Goal: Information Seeking & Learning: Check status

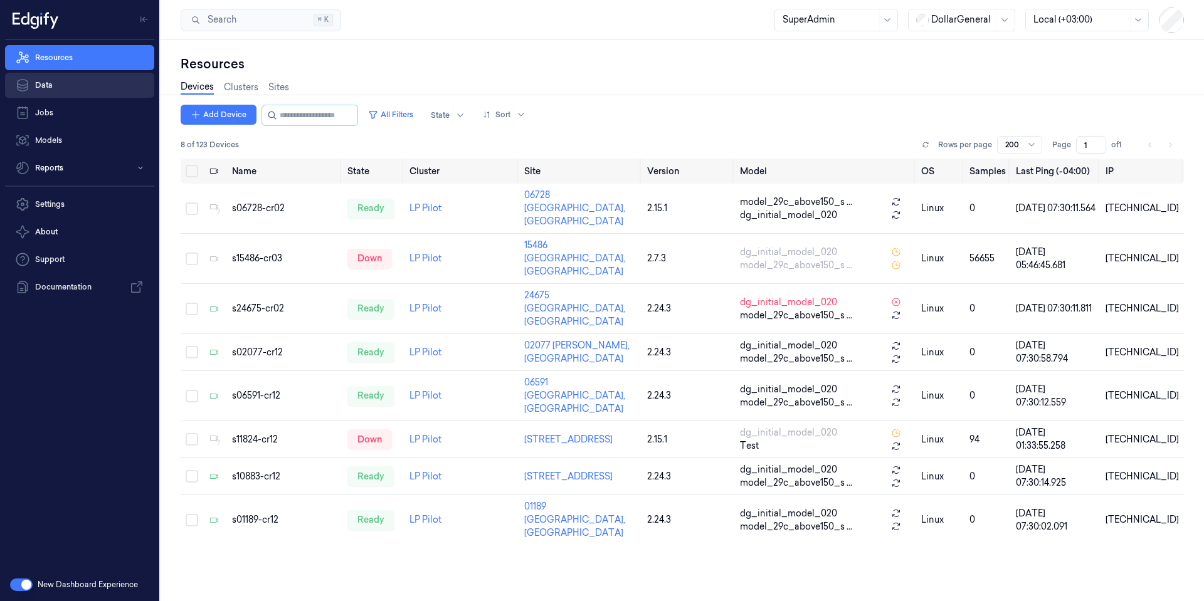
click at [61, 79] on link "Data" at bounding box center [79, 85] width 149 height 25
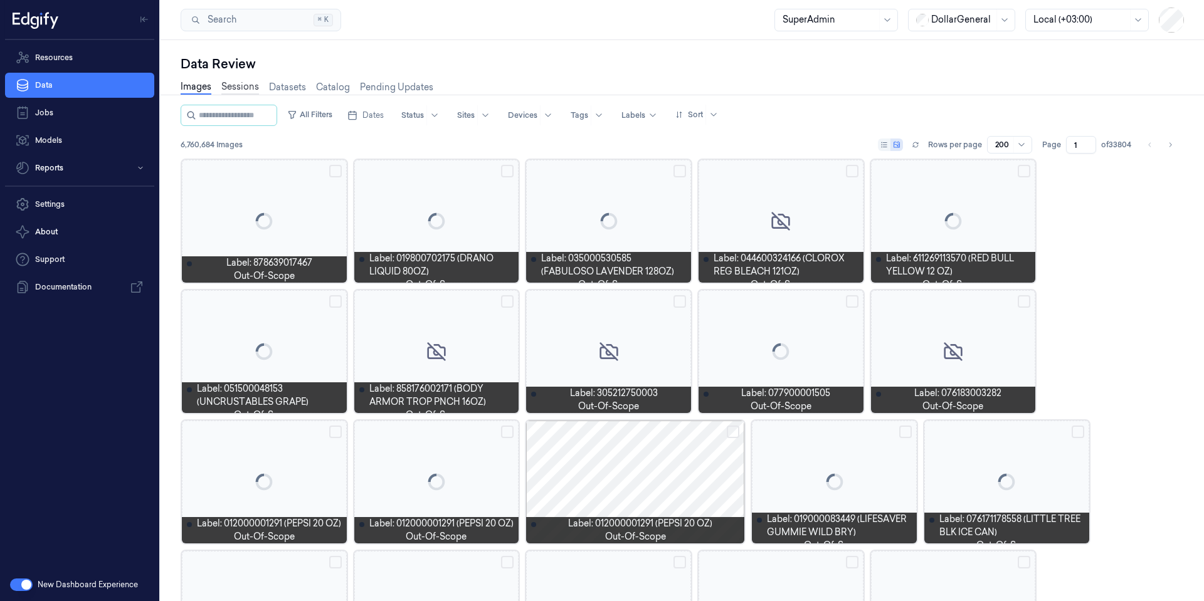
click at [247, 88] on link "Sessions" at bounding box center [240, 87] width 38 height 14
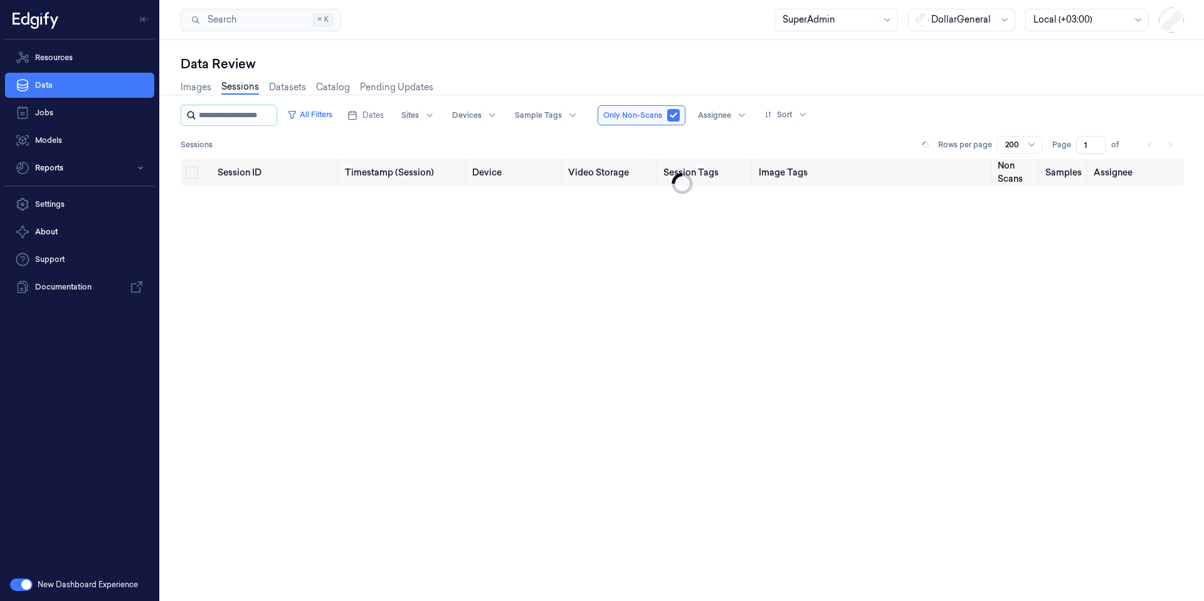
click at [263, 115] on input "string" at bounding box center [236, 115] width 75 height 20
type input "**********"
click at [694, 112] on button "button" at bounding box center [694, 115] width 13 height 13
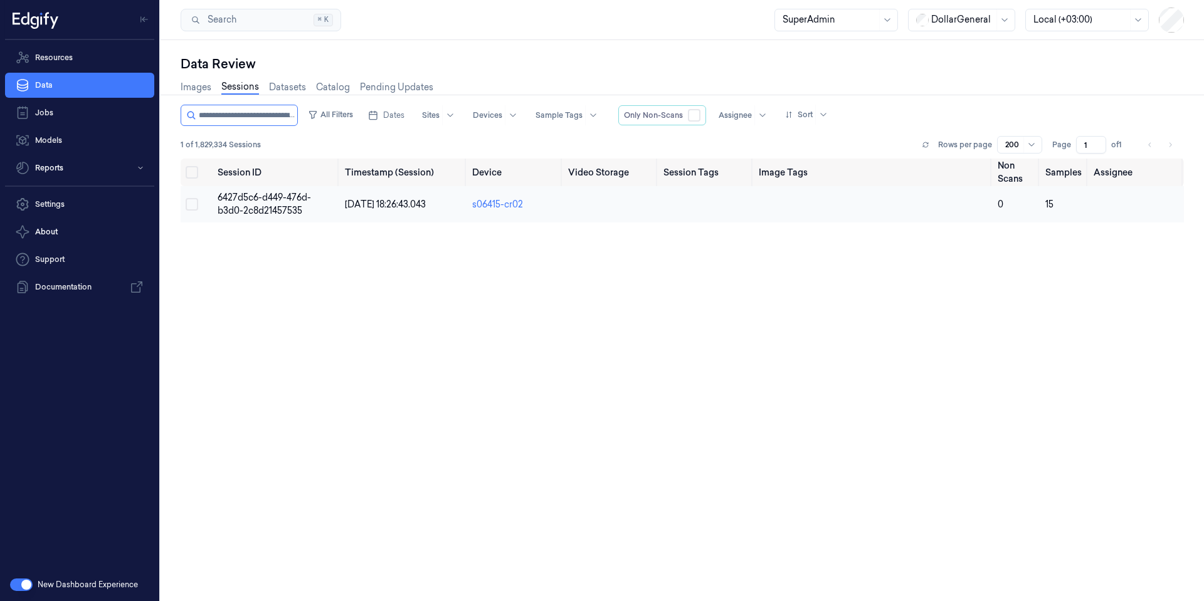
click at [270, 201] on span "6427d5c6-d449-476d-b3d0-2c8d21457535" at bounding box center [264, 204] width 93 height 24
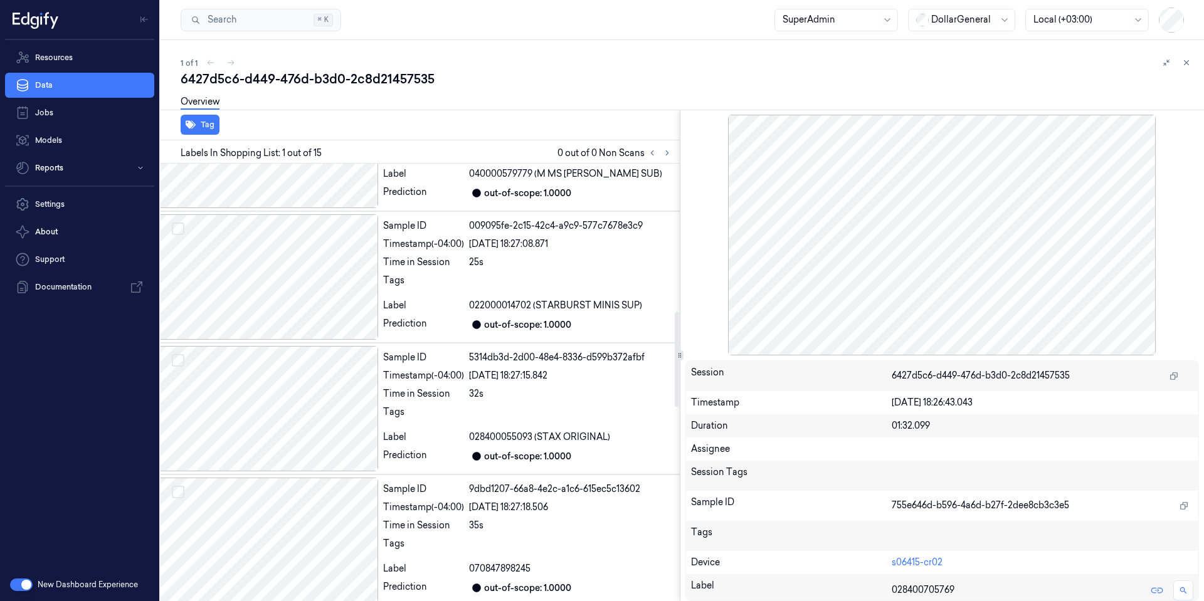
scroll to position [771, 20]
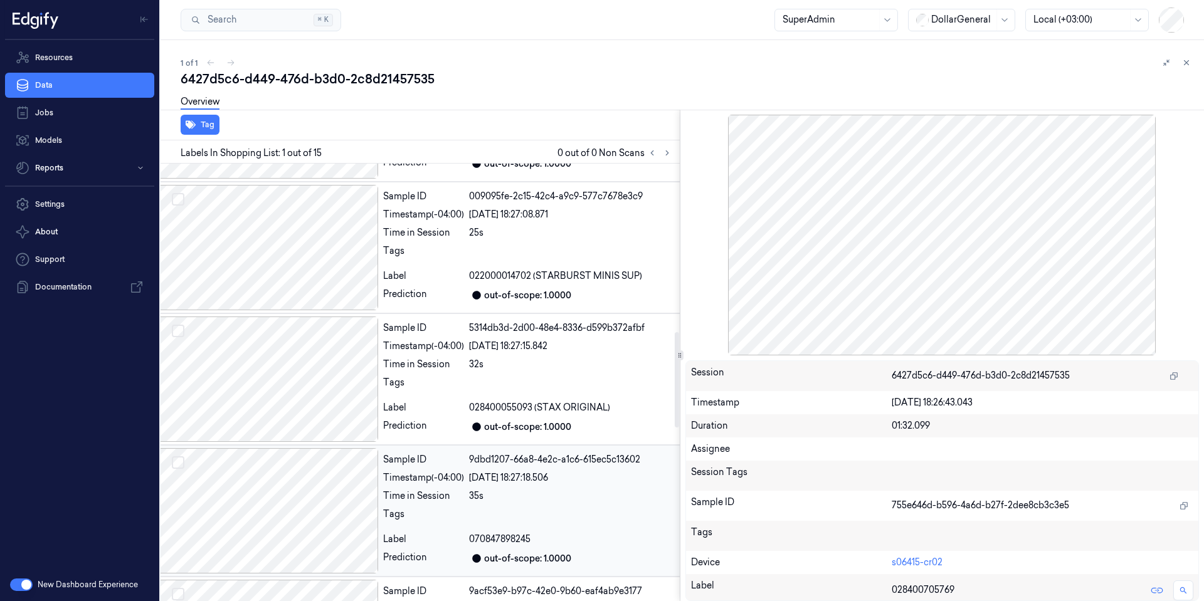
click at [287, 463] on div at bounding box center [267, 510] width 223 height 125
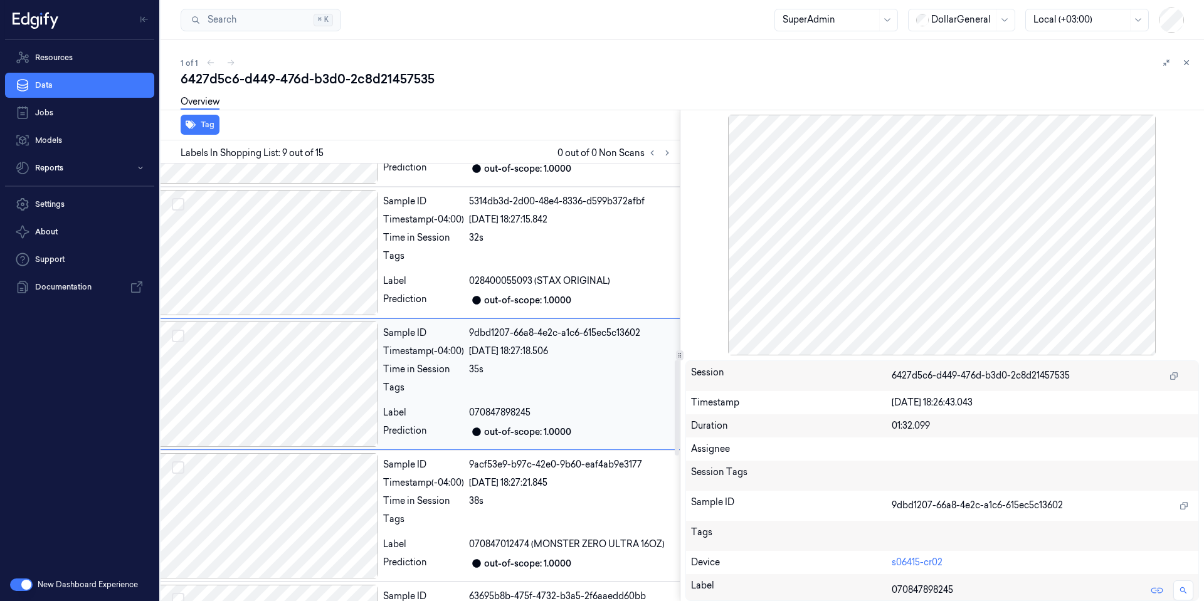
scroll to position [900, 20]
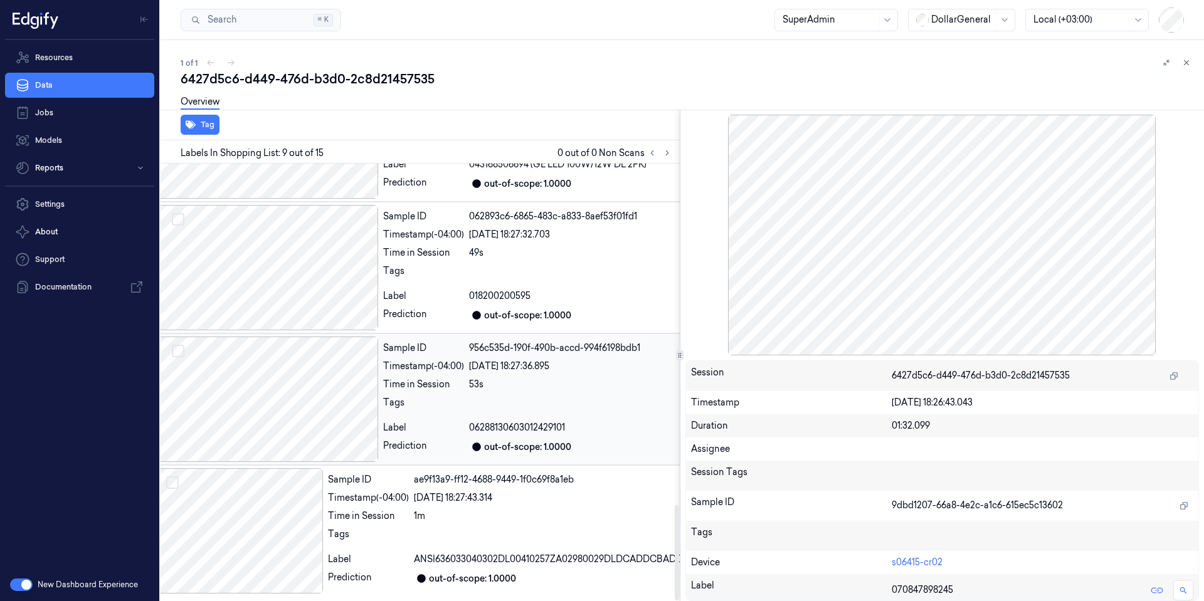
click at [292, 426] on div at bounding box center [267, 399] width 223 height 125
click at [292, 401] on div at bounding box center [267, 399] width 223 height 125
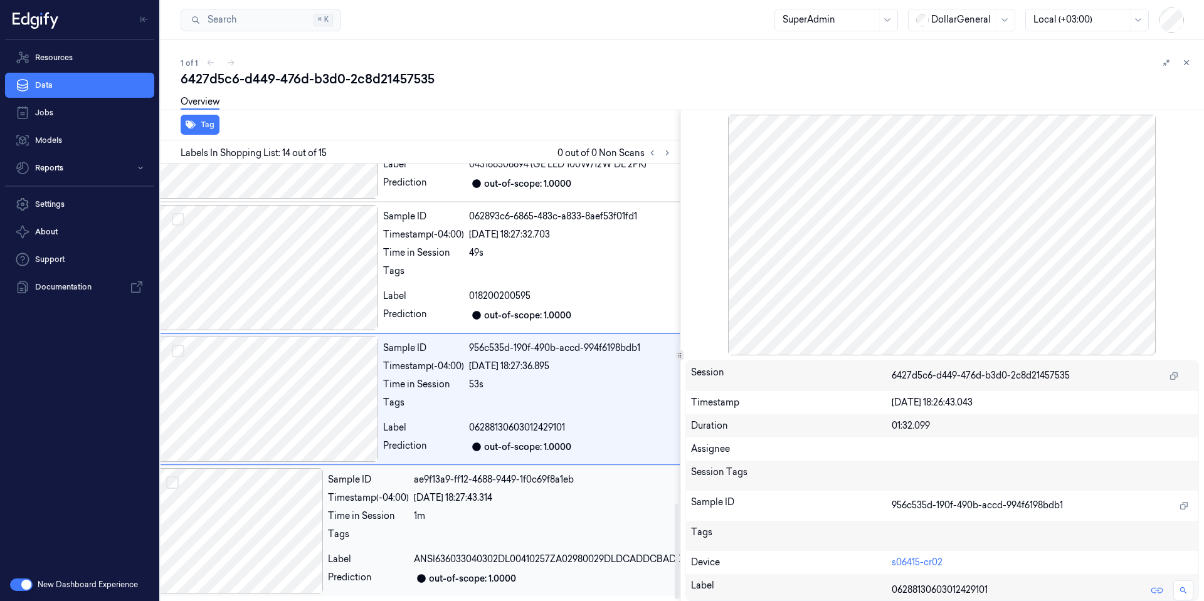
click at [240, 537] on div at bounding box center [239, 530] width 167 height 125
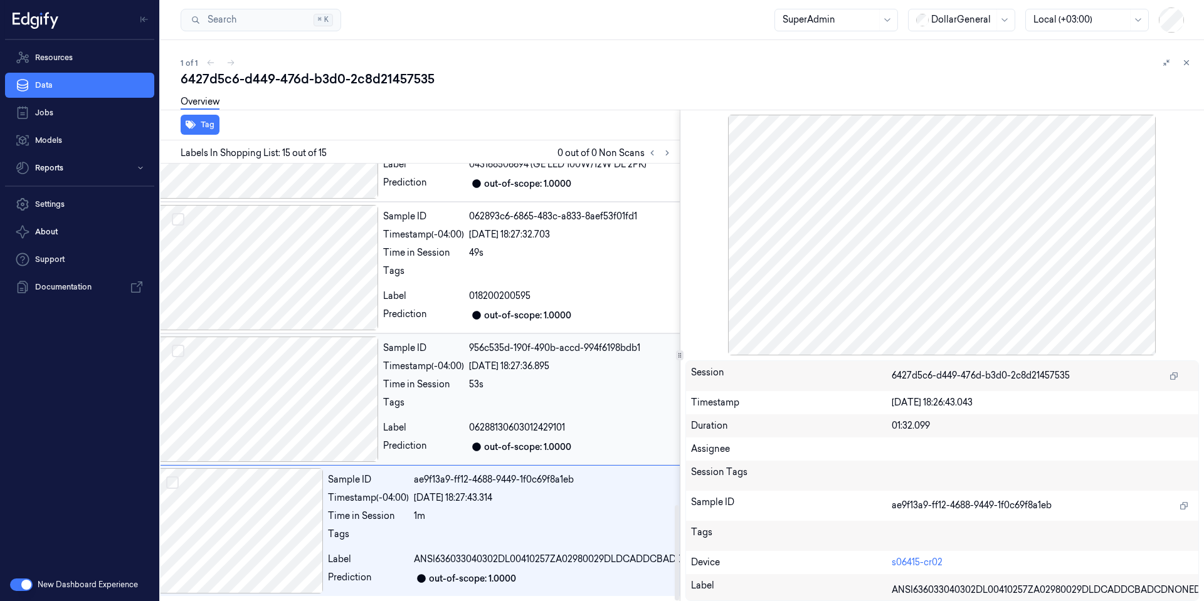
click at [268, 337] on div at bounding box center [267, 399] width 223 height 125
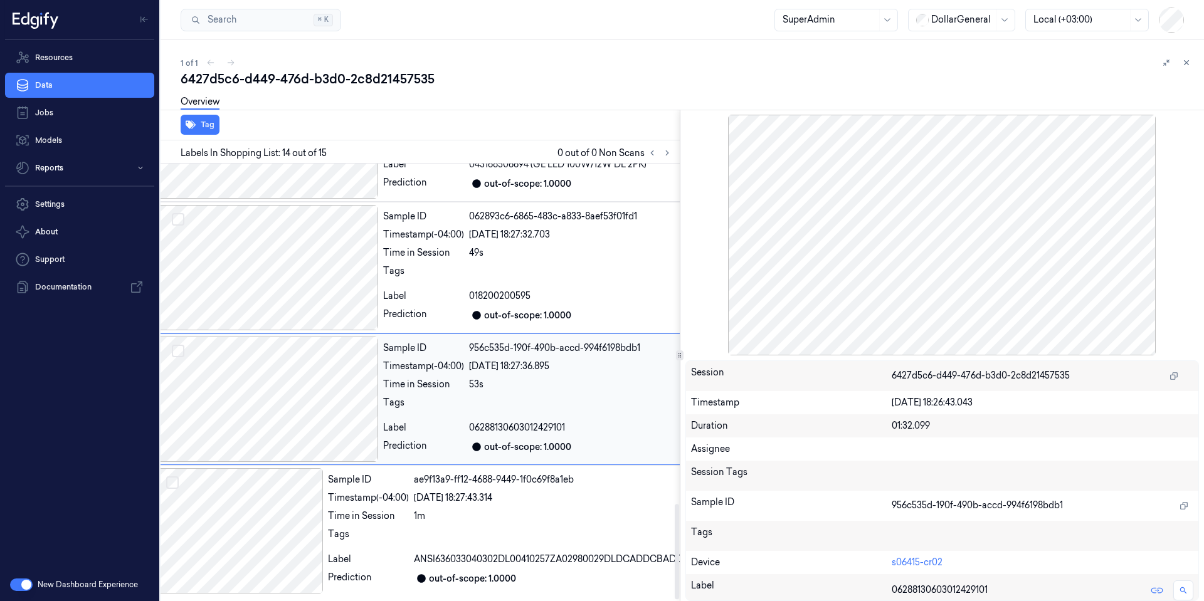
scroll to position [1558, 20]
click at [265, 468] on div at bounding box center [239, 530] width 167 height 125
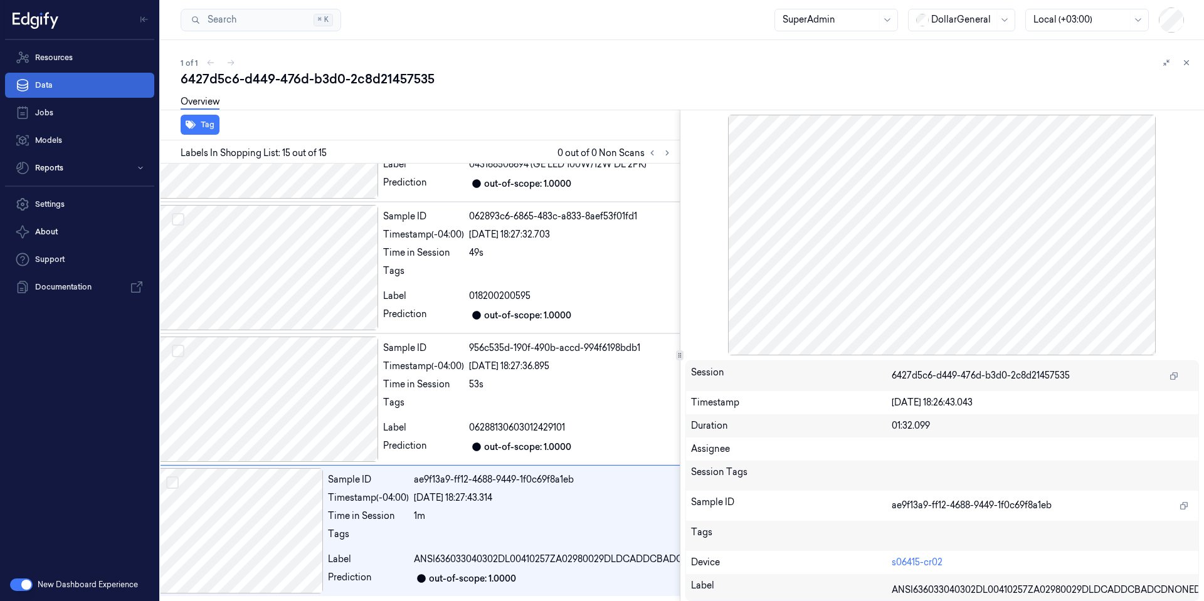
click at [61, 76] on link "Data" at bounding box center [79, 85] width 149 height 25
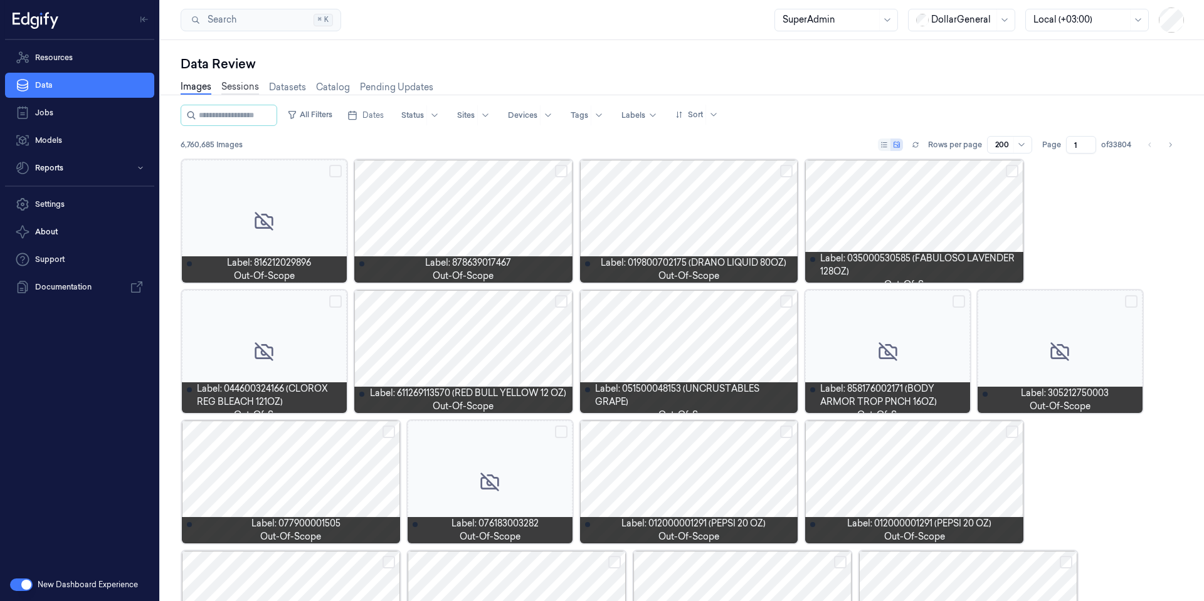
click at [245, 84] on link "Sessions" at bounding box center [240, 87] width 38 height 14
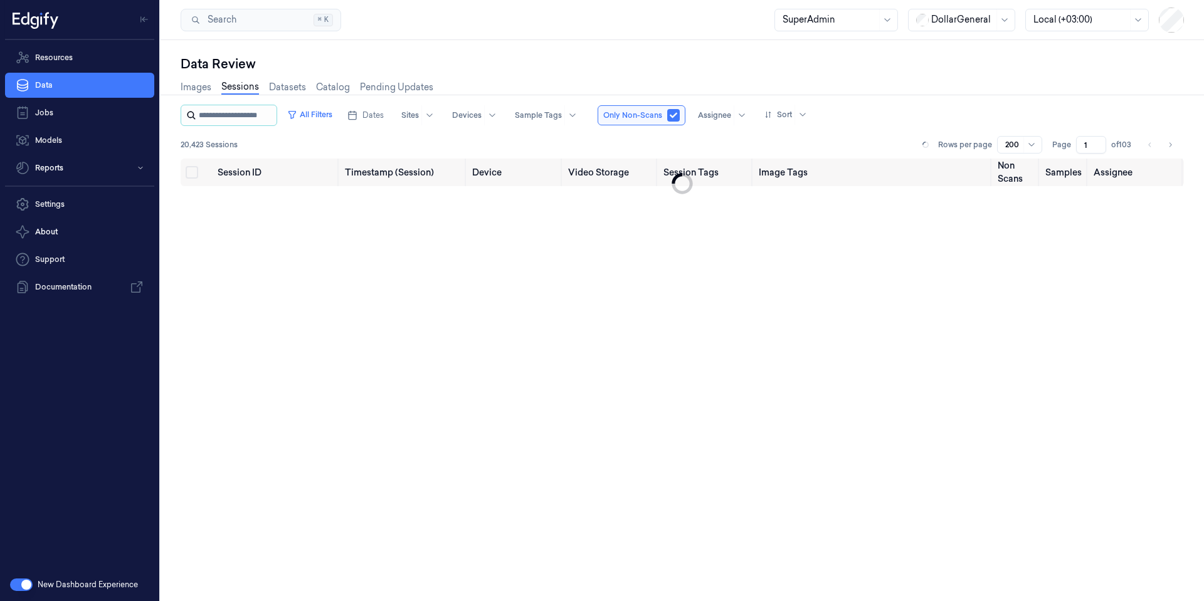
click at [234, 111] on input "string" at bounding box center [236, 115] width 75 height 20
type input "**********"
click at [695, 112] on button "button" at bounding box center [694, 115] width 13 height 13
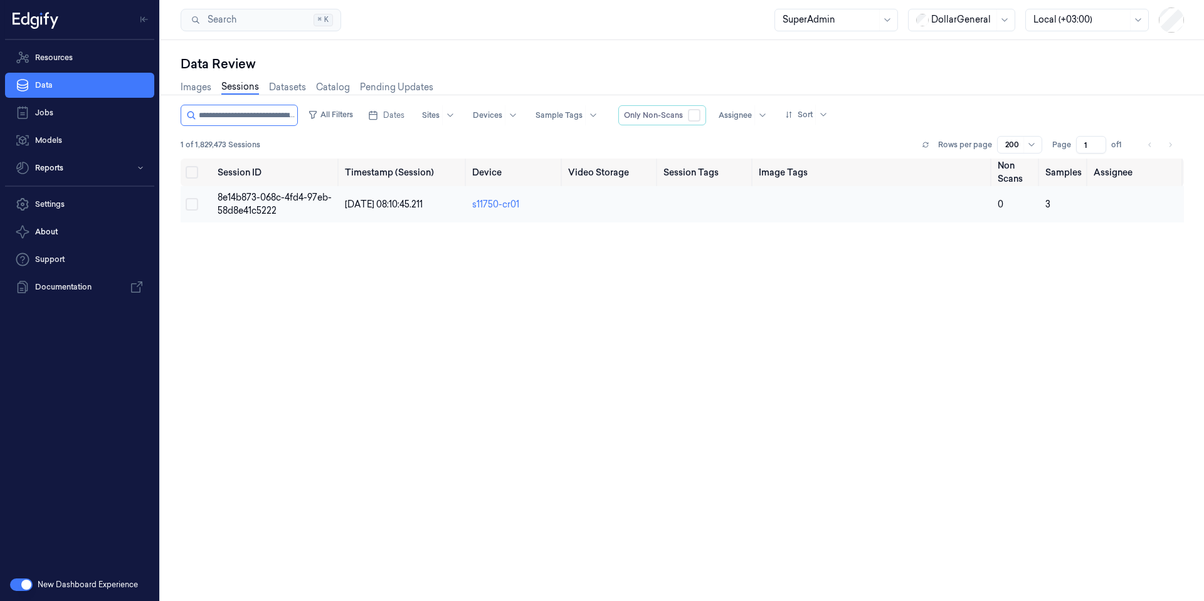
click at [294, 208] on td "8e14b873-068c-4fd4-97eb-58d8e41c5222" at bounding box center [276, 204] width 127 height 36
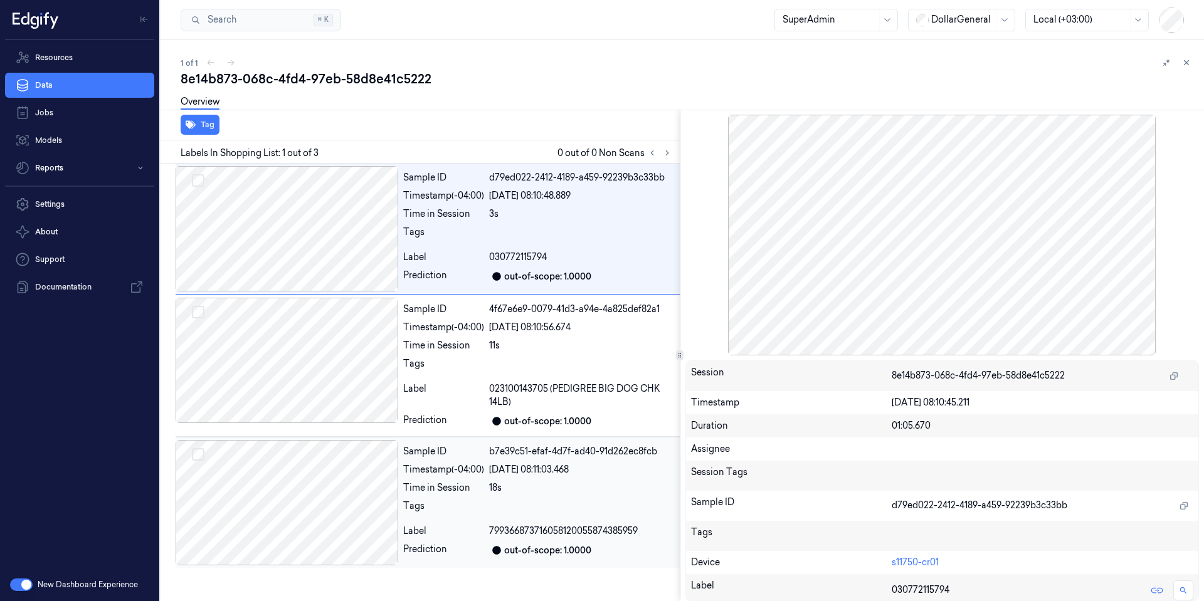
click at [320, 515] on div at bounding box center [287, 502] width 223 height 125
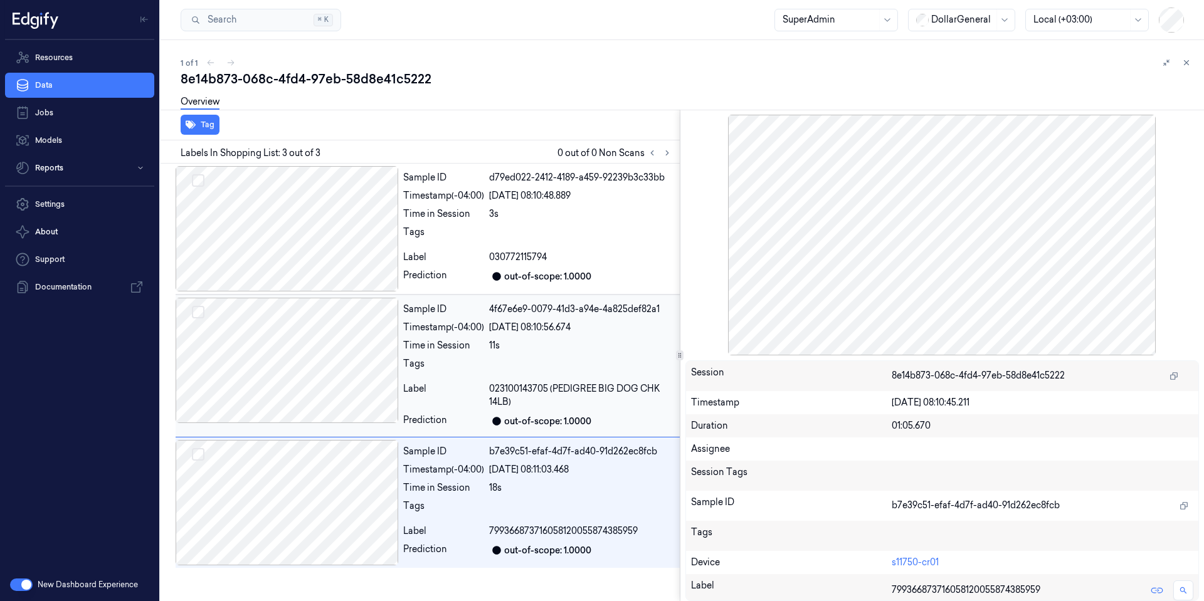
click at [310, 413] on div at bounding box center [287, 360] width 223 height 125
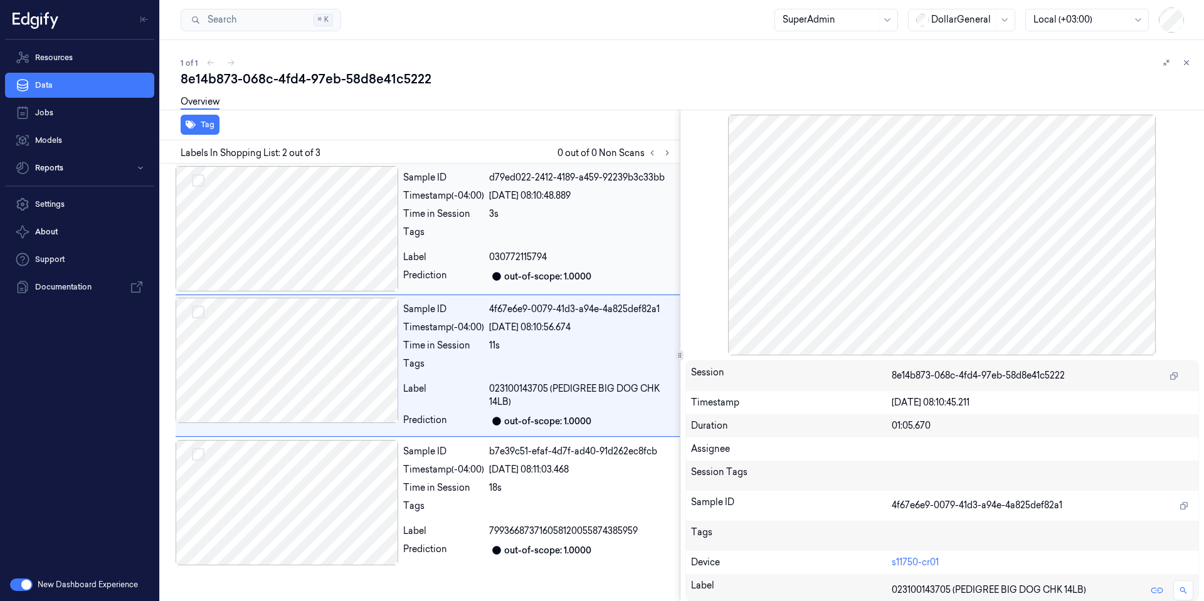
click at [312, 263] on div at bounding box center [287, 228] width 223 height 125
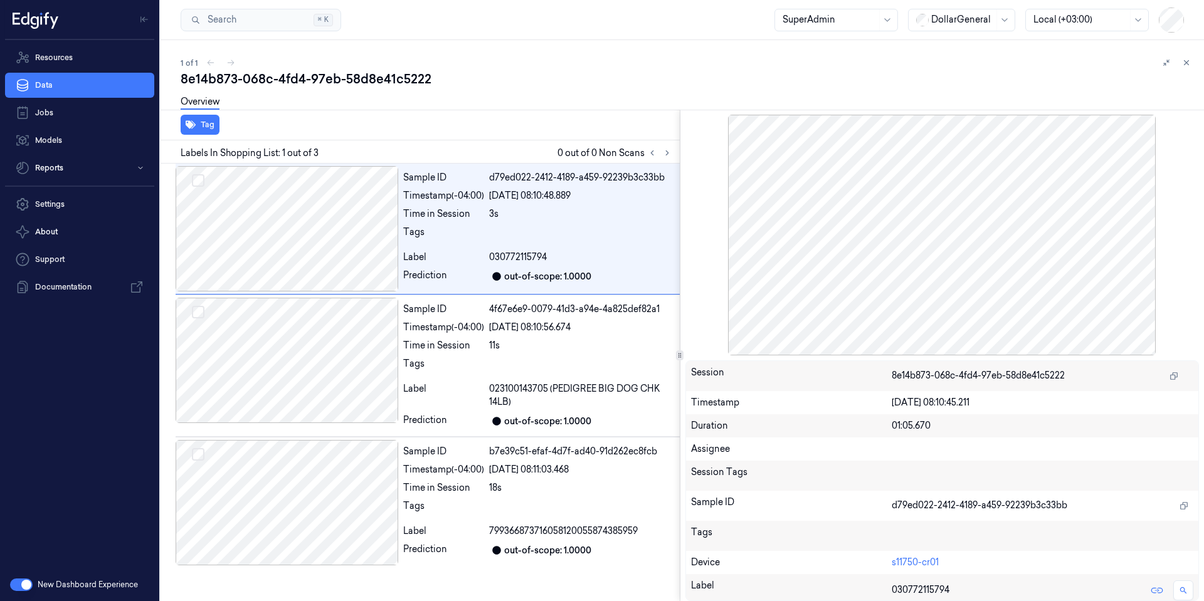
click at [1091, 287] on div at bounding box center [942, 235] width 514 height 241
click at [276, 237] on div at bounding box center [287, 228] width 223 height 125
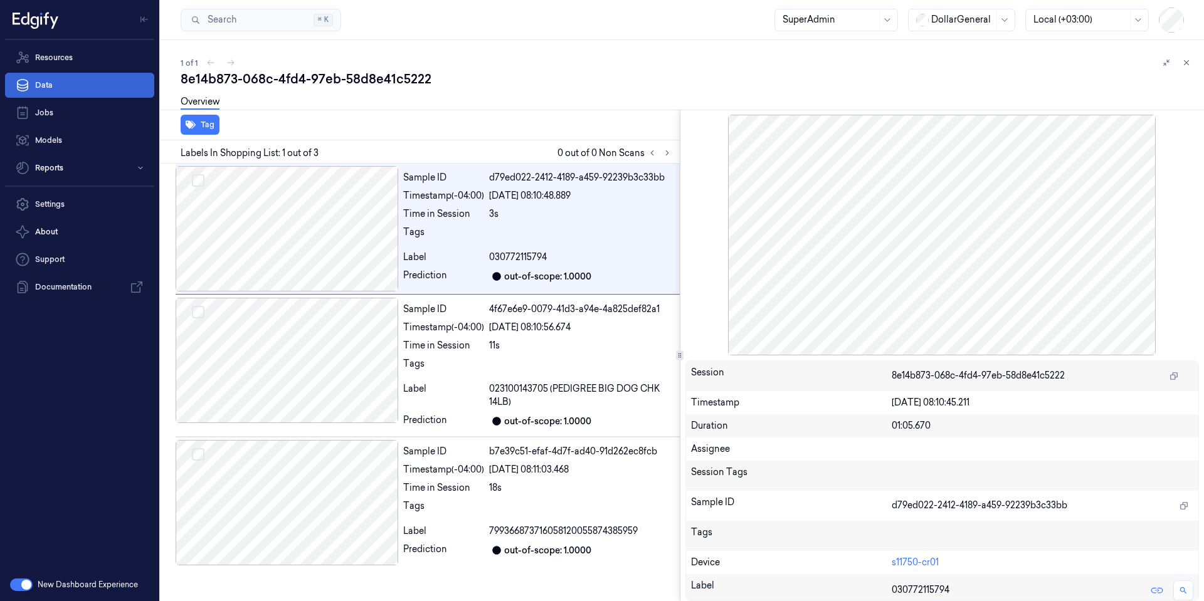
click at [45, 85] on link "Data" at bounding box center [79, 85] width 149 height 25
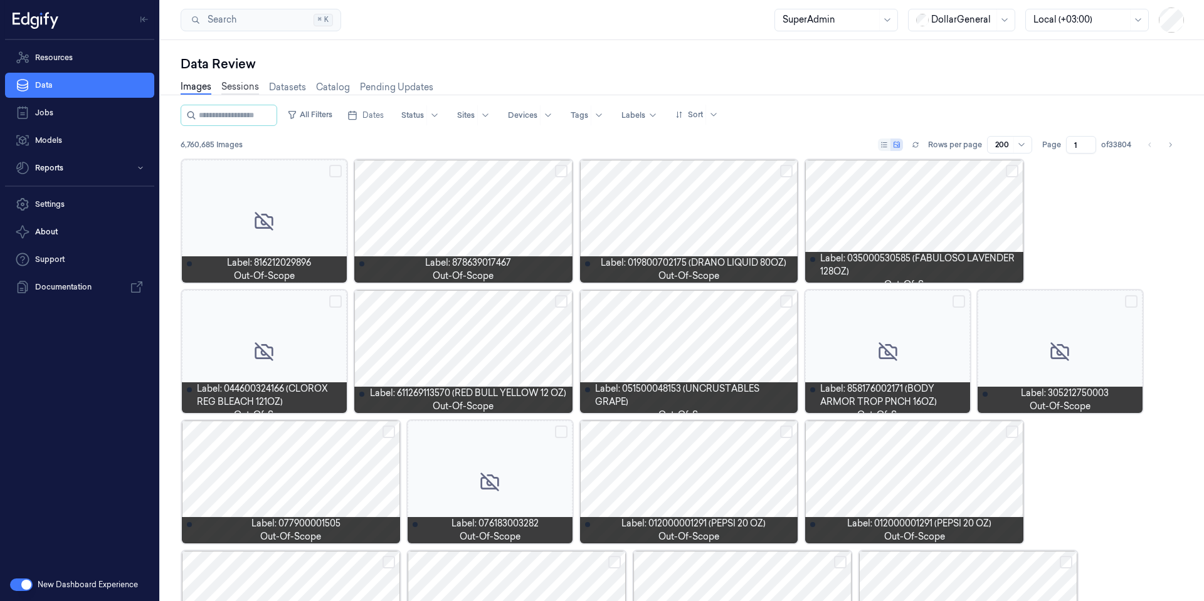
click at [233, 88] on link "Sessions" at bounding box center [240, 87] width 38 height 14
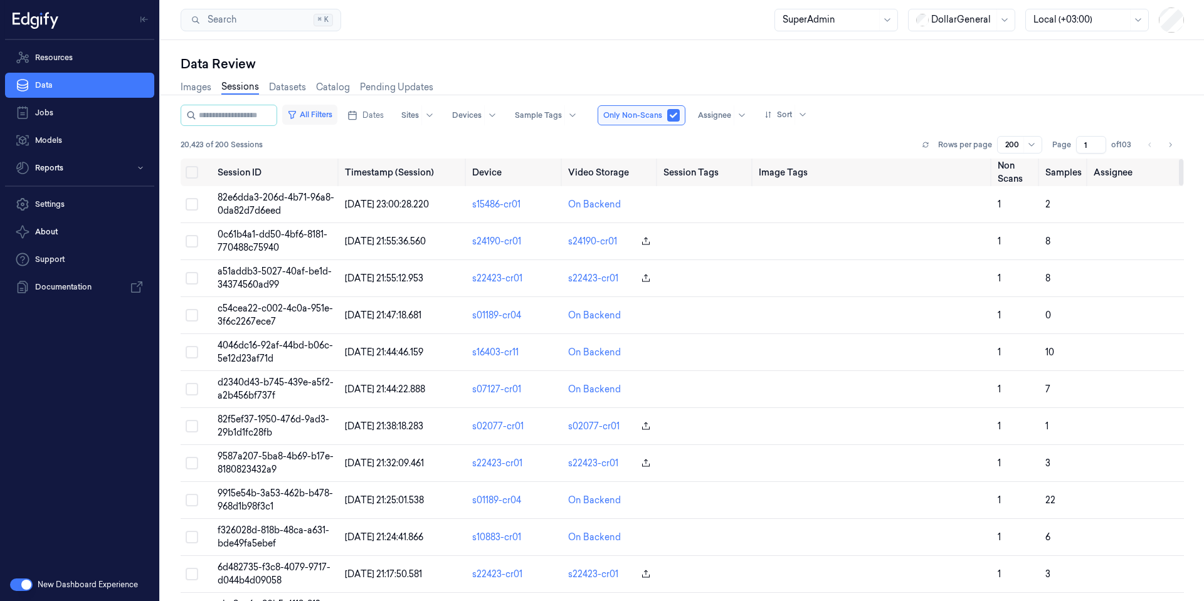
click at [337, 112] on button "All Filters" at bounding box center [309, 115] width 55 height 20
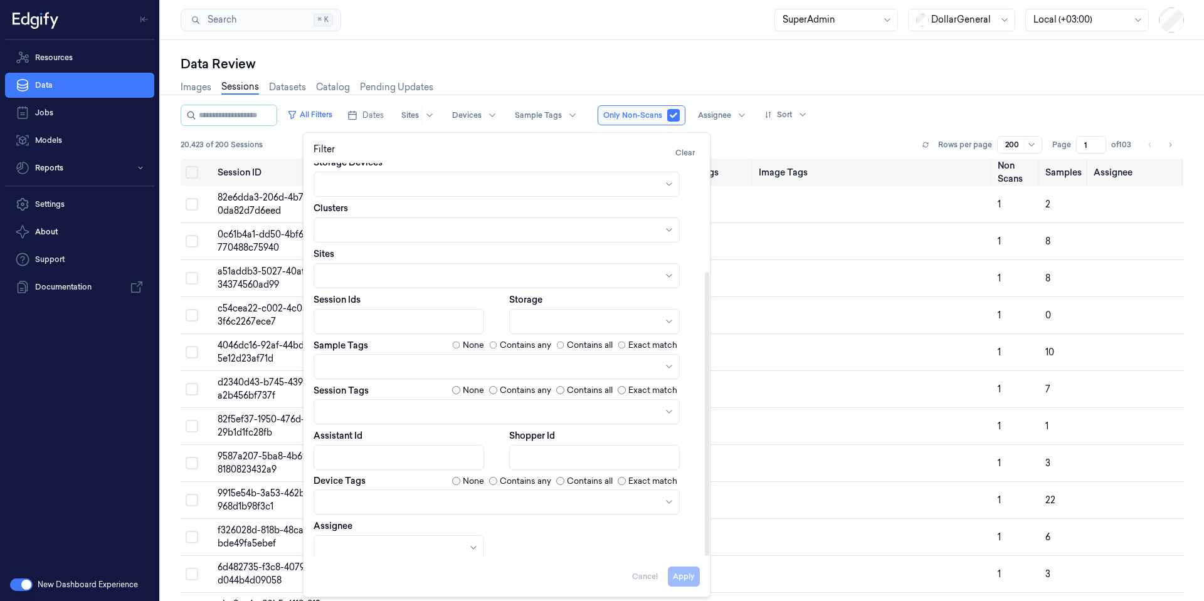
scroll to position [151, 0]
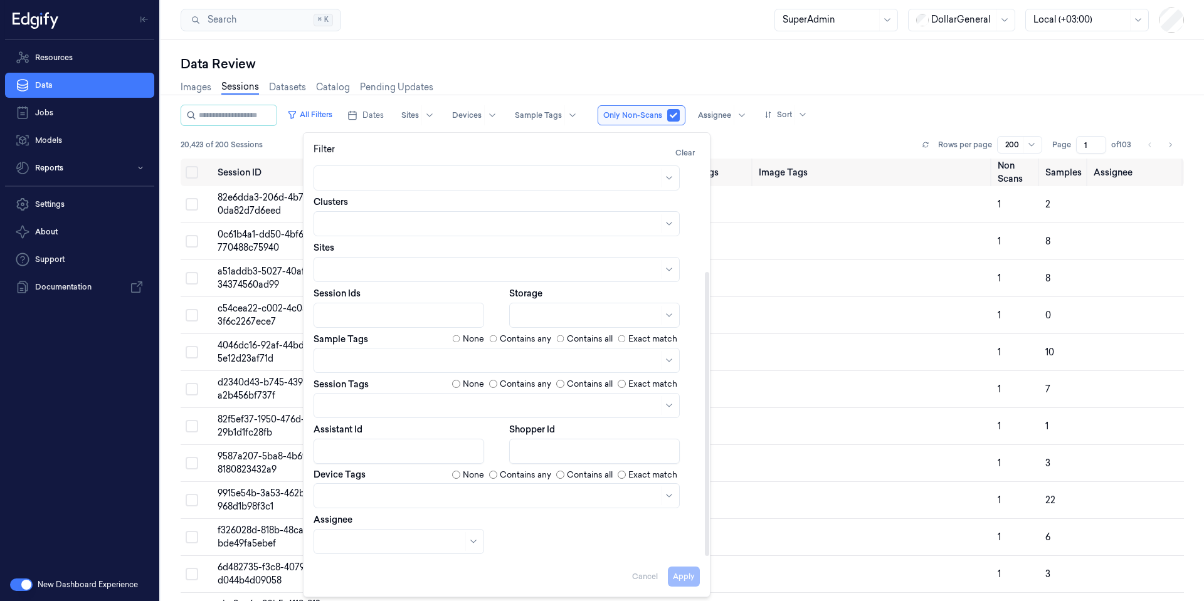
click at [409, 401] on div at bounding box center [490, 405] width 337 height 13
click at [400, 452] on div "scanned-for-non-scans" at bounding box center [372, 454] width 101 height 13
click at [684, 576] on button "Apply" at bounding box center [684, 577] width 32 height 20
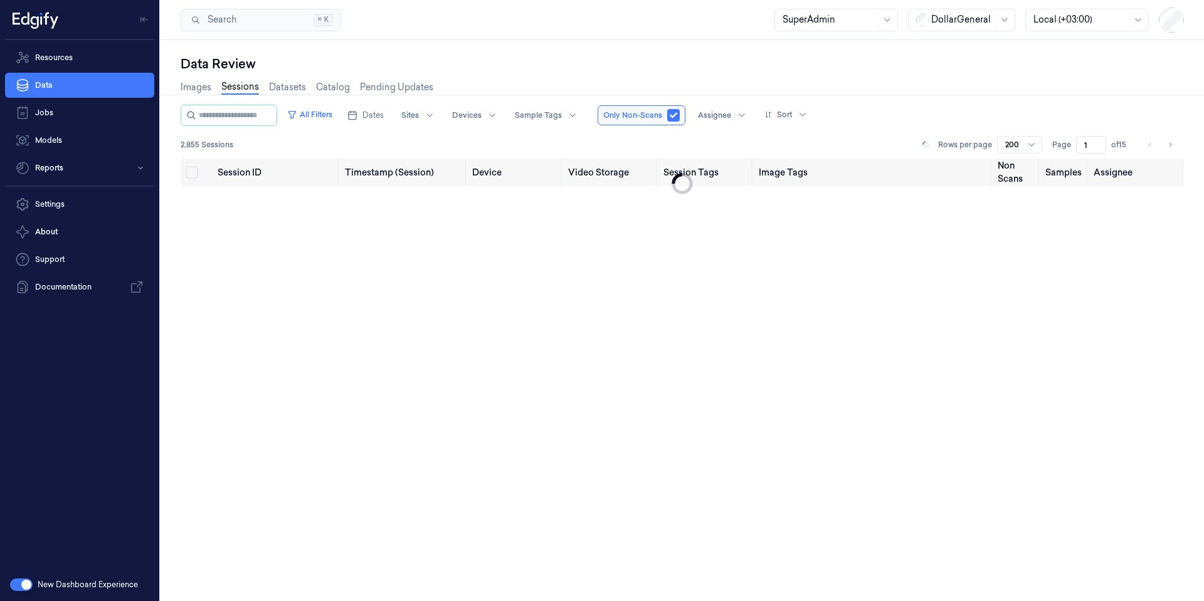
click at [566, 55] on div "Data Review" at bounding box center [682, 64] width 1003 height 18
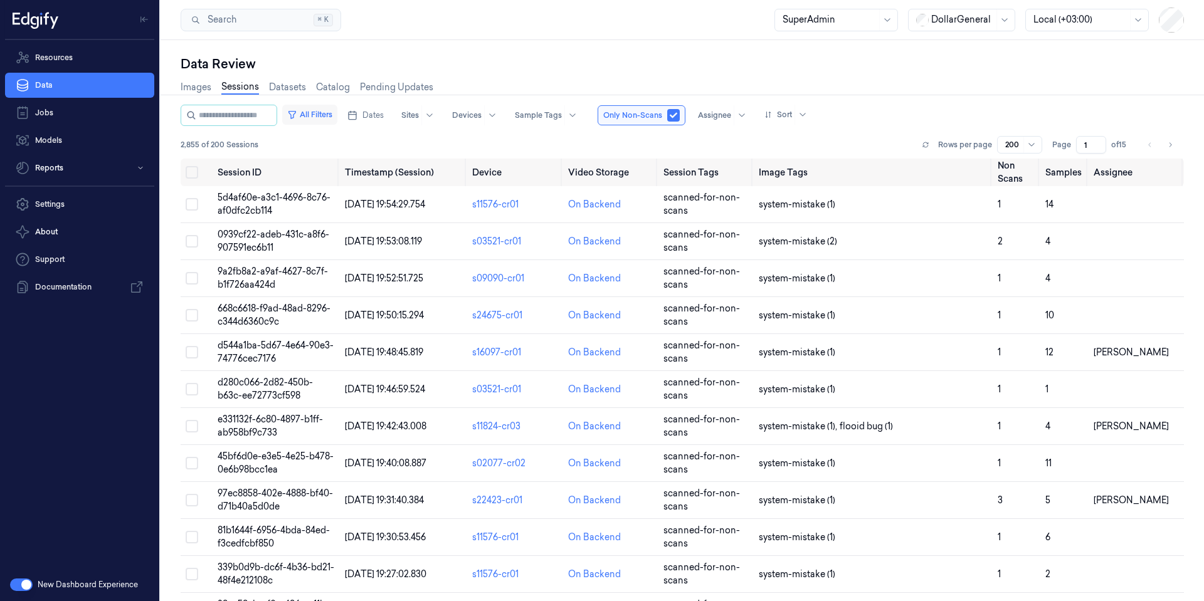
click at [337, 117] on button "All Filters" at bounding box center [309, 115] width 55 height 20
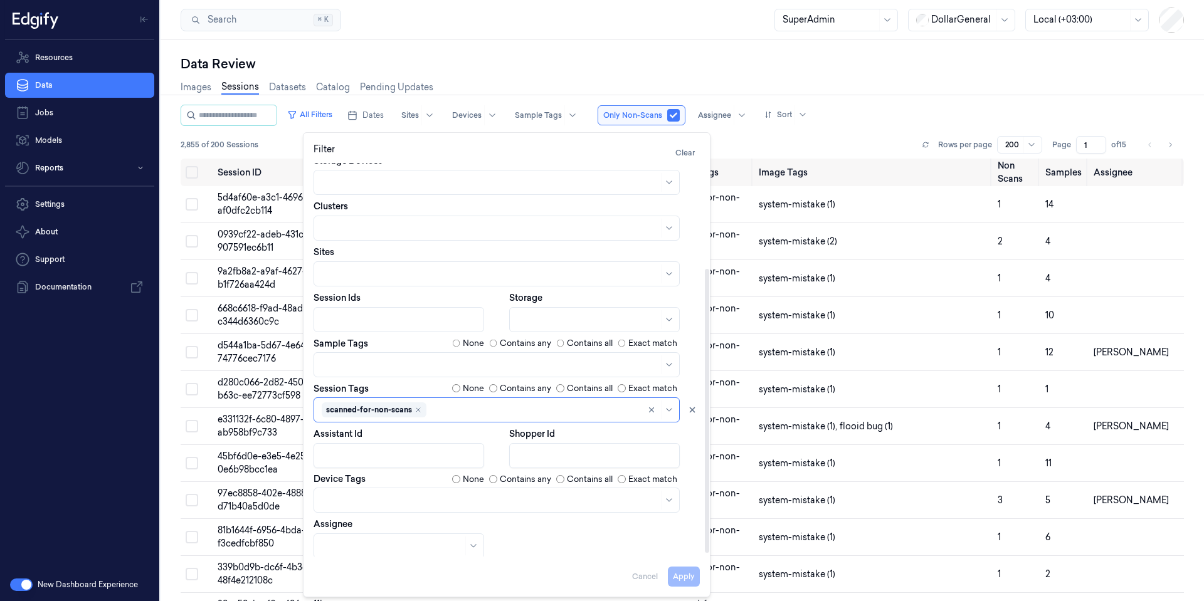
scroll to position [151, 0]
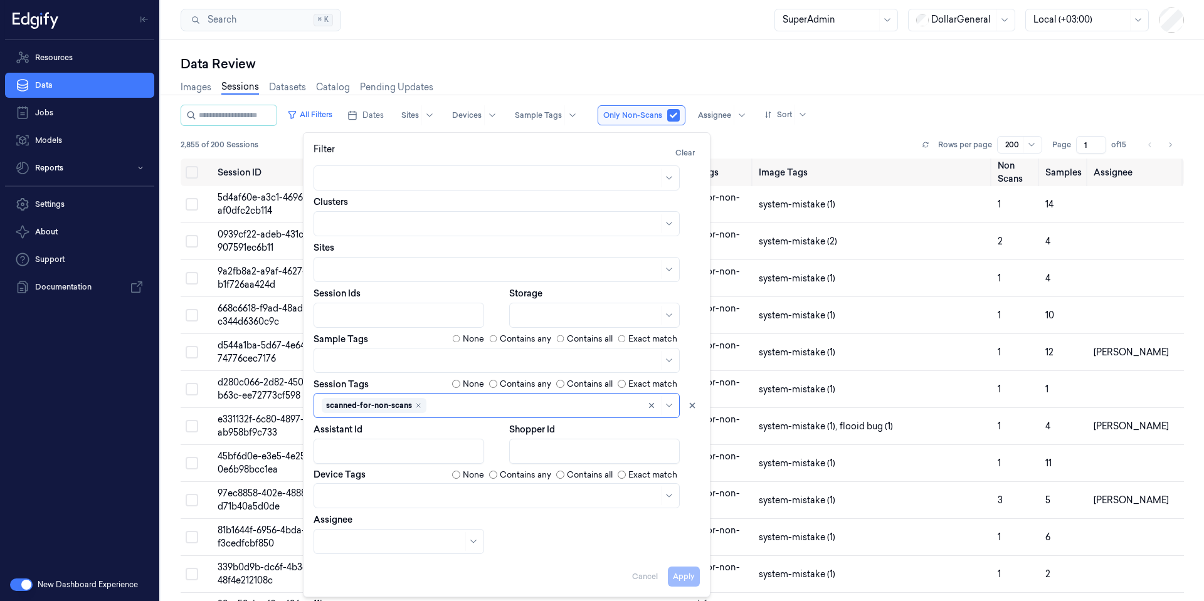
click at [733, 65] on div "Data Review" at bounding box center [682, 64] width 1003 height 18
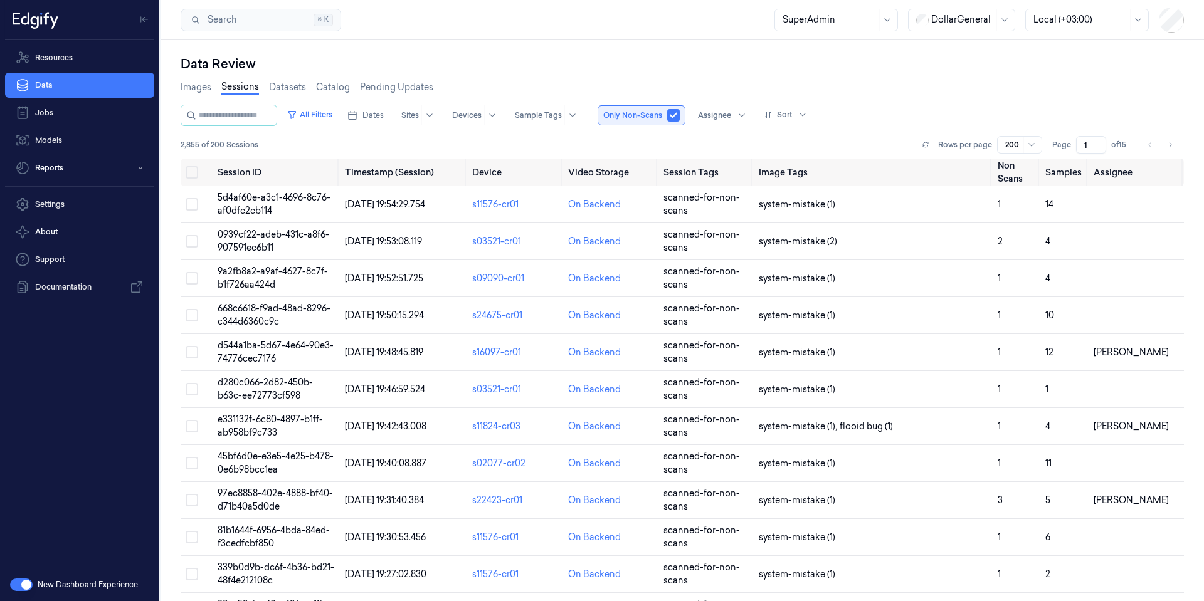
click at [680, 112] on button "button" at bounding box center [673, 115] width 13 height 13
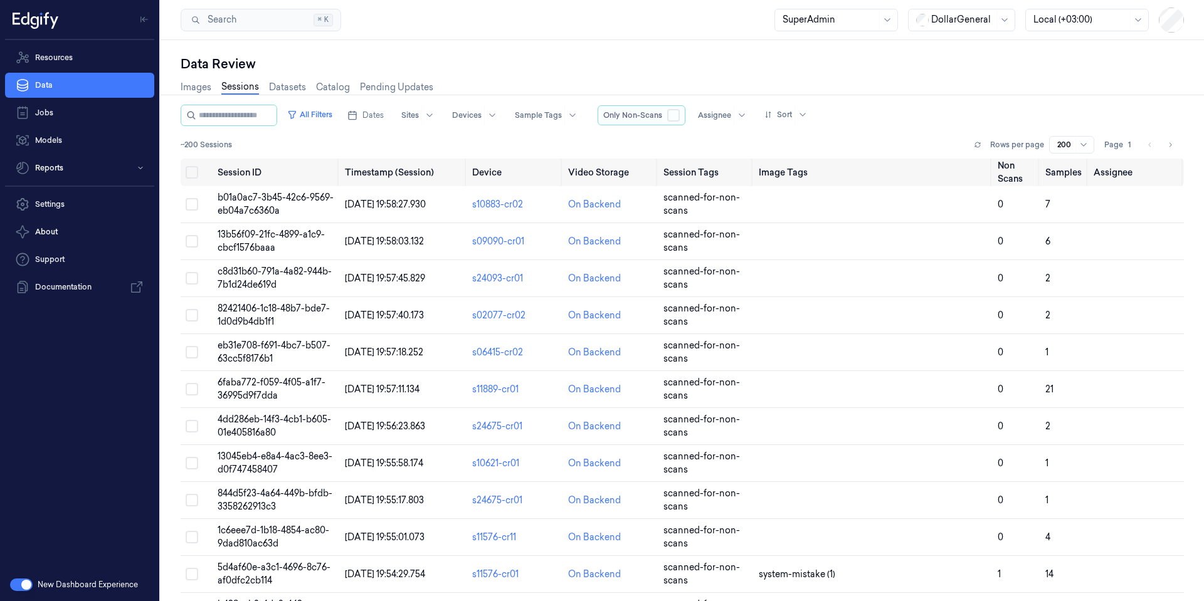
click at [680, 112] on button "button" at bounding box center [673, 115] width 13 height 13
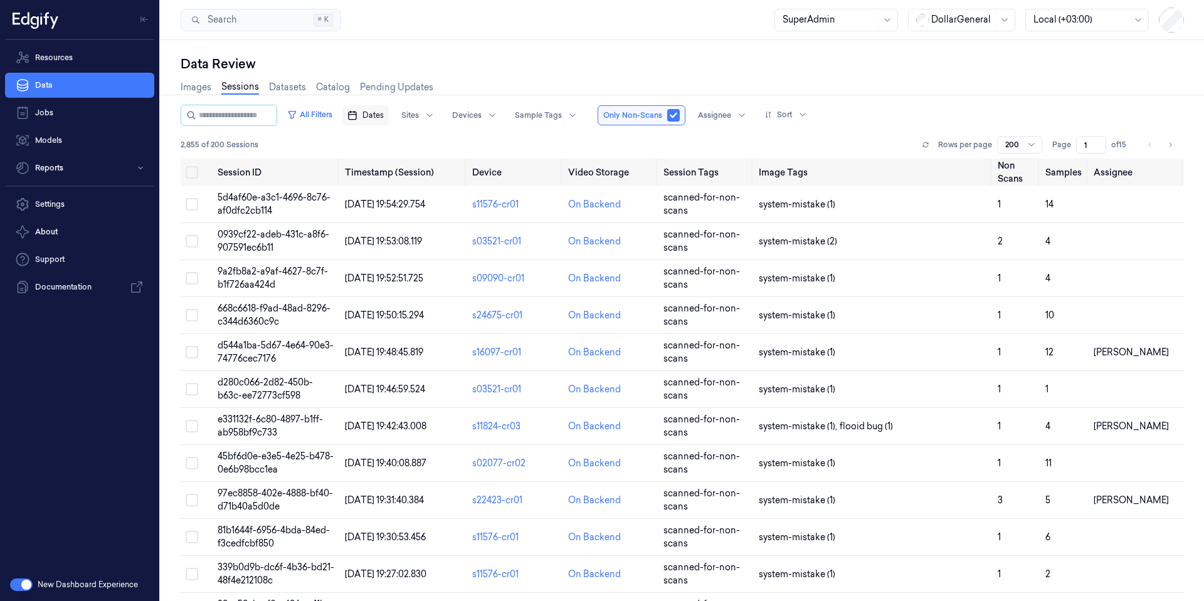
click at [357, 114] on icon "button" at bounding box center [352, 115] width 10 height 10
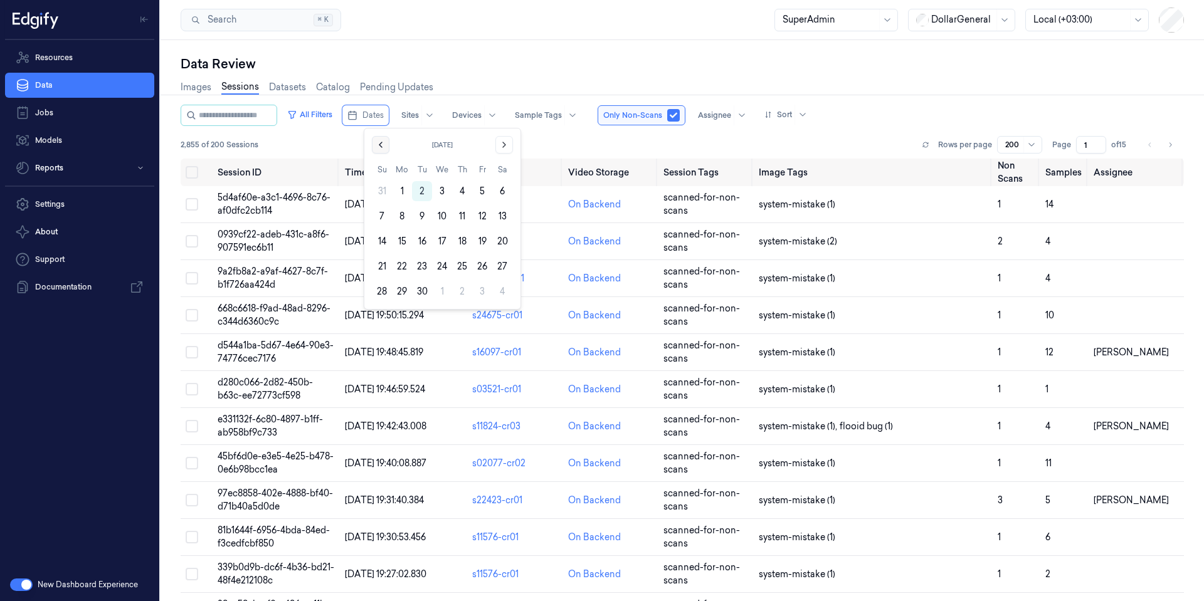
click at [382, 148] on icon "Go to the Previous Month" at bounding box center [381, 145] width 10 height 10
click at [403, 240] on button "11" at bounding box center [402, 241] width 20 height 20
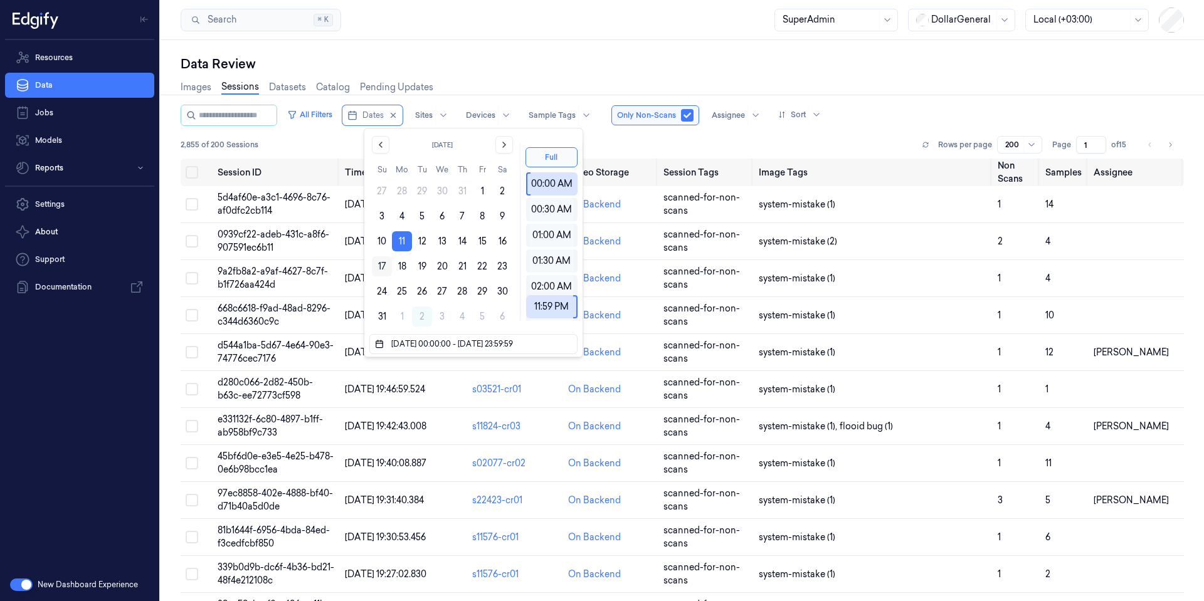
click at [384, 264] on button "17" at bounding box center [382, 266] width 20 height 20
type input "[DATE] 00:00:00 - [DATE] 23:59:59"
click at [553, 62] on div "Data Review" at bounding box center [682, 64] width 1003 height 18
